Goal: Transaction & Acquisition: Obtain resource

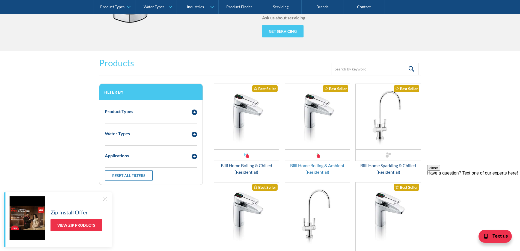
scroll to position [682, 0]
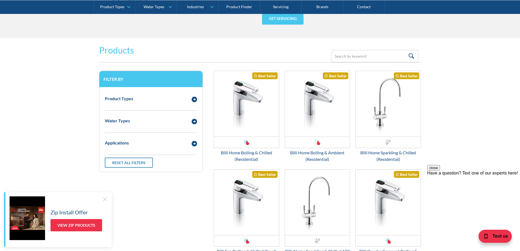
click at [105, 197] on div at bounding box center [104, 198] width 5 height 5
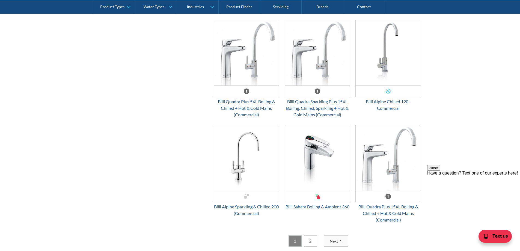
scroll to position [1309, 0]
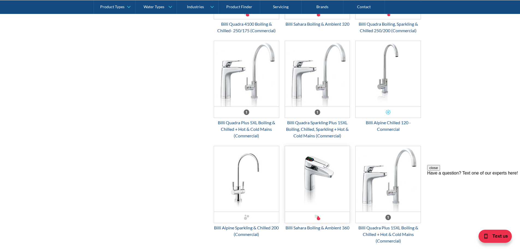
click at [317, 170] on img "Email Form 3" at bounding box center [317, 178] width 65 height 65
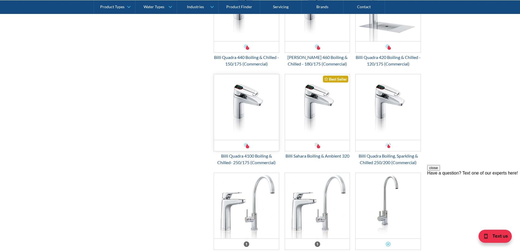
scroll to position [1173, 0]
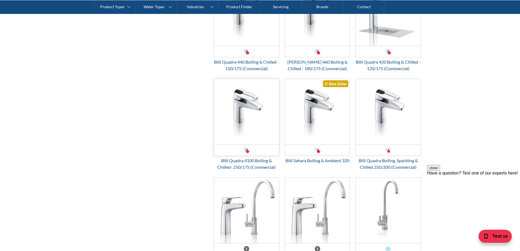
click at [237, 111] on img "Email Form 3" at bounding box center [246, 111] width 65 height 65
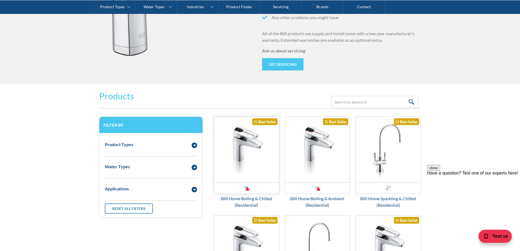
scroll to position [682, 0]
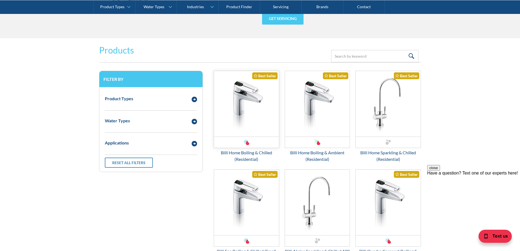
click at [247, 108] on img "Email Form 3" at bounding box center [246, 103] width 65 height 65
click at [315, 122] on img "Email Form 3" at bounding box center [317, 103] width 65 height 65
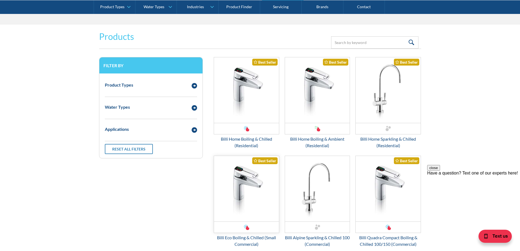
scroll to position [709, 0]
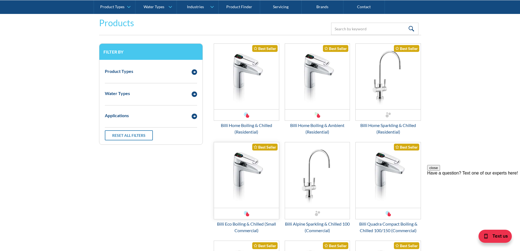
click at [258, 172] on img "Email Form 3" at bounding box center [246, 174] width 65 height 65
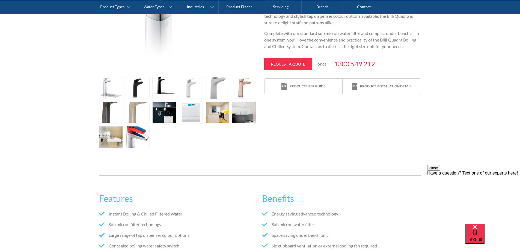
scroll to position [191, 0]
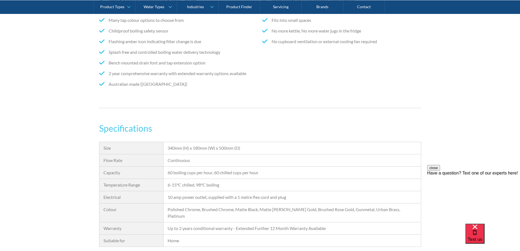
scroll to position [436, 0]
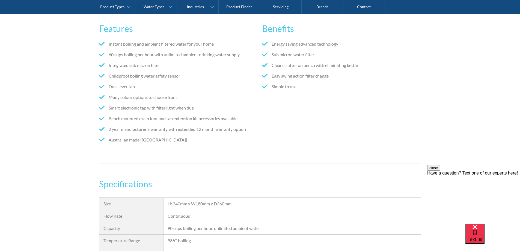
scroll to position [355, 0]
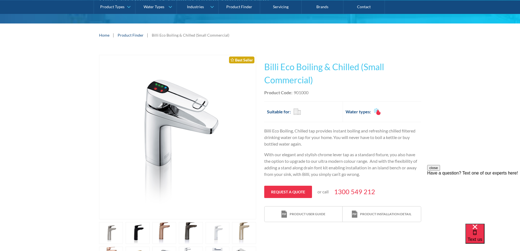
scroll to position [109, 0]
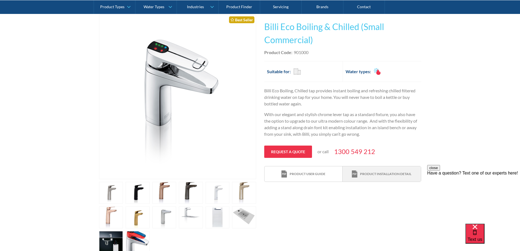
click at [367, 173] on div "Product installation detail" at bounding box center [385, 173] width 51 height 5
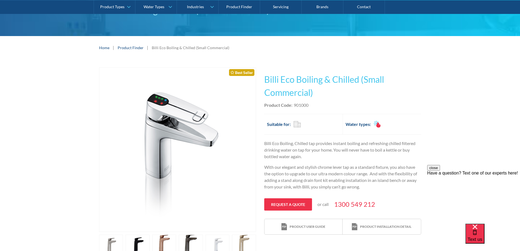
scroll to position [55, 0]
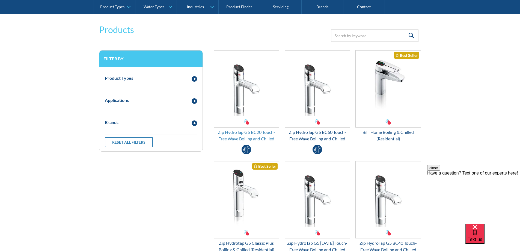
click at [257, 132] on div "Zip HydroTap G5 BC20 Touch-Free Wave Boiling and Chilled" at bounding box center [246, 135] width 65 height 13
click at [328, 132] on div "Zip HydroTap G5 BC60 Touch-Free Wave Boiling and Chilled" at bounding box center [317, 135] width 65 height 13
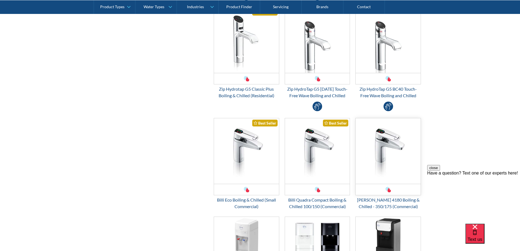
scroll to position [273, 0]
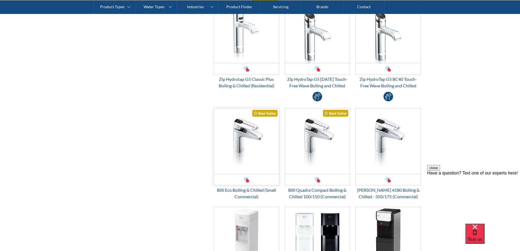
click at [249, 165] on img "Email Form 3" at bounding box center [246, 140] width 65 height 65
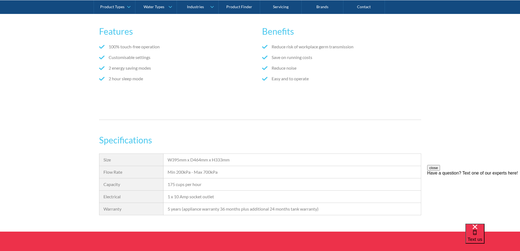
scroll to position [355, 0]
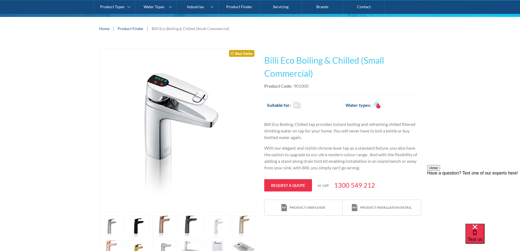
scroll to position [82, 0]
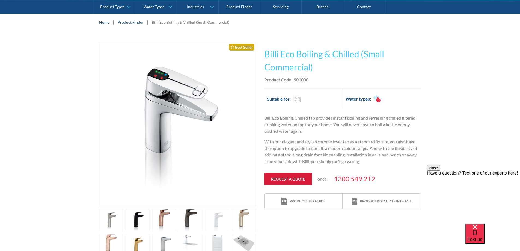
click at [293, 178] on link "Request a quote" at bounding box center [288, 179] width 48 height 12
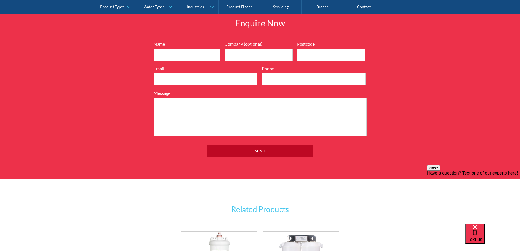
scroll to position [685, 0]
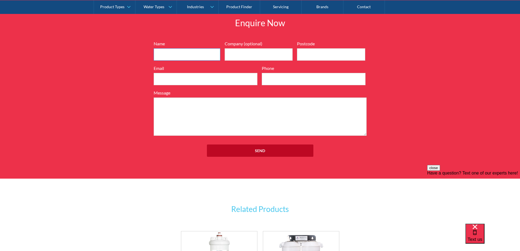
click at [192, 53] on input "Name" at bounding box center [187, 54] width 67 height 12
type input "Nick Summit"
type input "Blackwood Special School"
type input "3341"
type input "nick.summit@education.vic.gov.au"
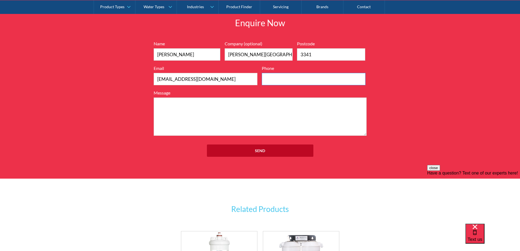
type input "0423099922"
click at [190, 112] on textarea "Message" at bounding box center [260, 116] width 213 height 38
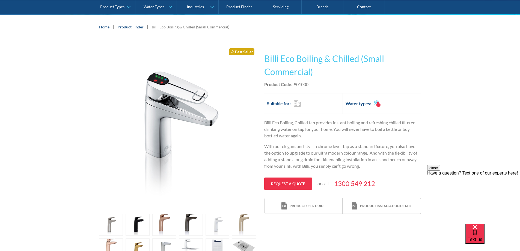
scroll to position [58, 0]
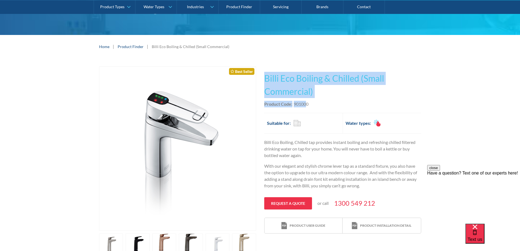
drag, startPoint x: 265, startPoint y: 79, endPoint x: 307, endPoint y: 103, distance: 48.4
click at [307, 103] on div "This tap design is included in our standard range tap options when you purchase…" at bounding box center [342, 149] width 157 height 167
drag, startPoint x: 308, startPoint y: 103, endPoint x: 265, endPoint y: 82, distance: 47.9
click at [265, 82] on div "This tap design is included in our standard range tap options when you purchase…" at bounding box center [342, 149] width 157 height 167
copy div "Billi Eco Boiling & Chilled (Small Commercial) No items found. Billi Touch Free…"
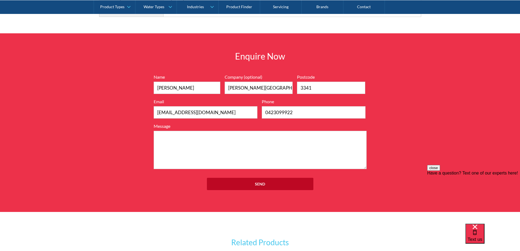
scroll to position [658, 0]
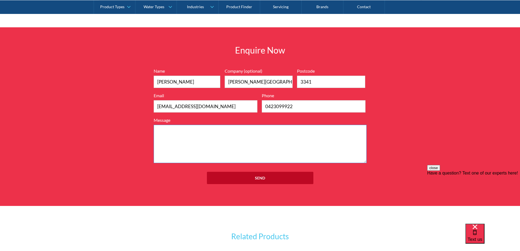
click at [171, 136] on textarea "Message" at bounding box center [260, 144] width 213 height 38
paste textarea "Billi Eco Boiling & Chilled (Small Commercial) Product Code:901000"
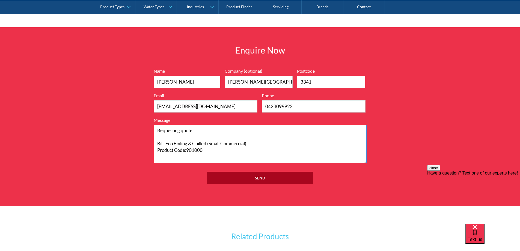
type textarea "Requesting quote Billi Eco Boiling & Chilled (Small Commercial) Product Code:90…"
click at [237, 180] on input "Send" at bounding box center [260, 178] width 106 height 12
